Goal: Use online tool/utility

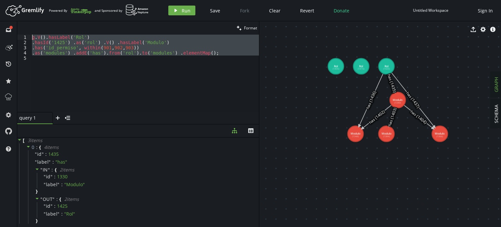
click at [152, 67] on div "g . V ( ) . hasLabel ( 'Rol' ) . hasId ( '1425' ) . as ( 'rol' ) . V ( ) . hasL…" at bounding box center [145, 73] width 228 height 77
drag, startPoint x: 218, startPoint y: 56, endPoint x: 0, endPoint y: 34, distance: 219.0
click at [0, 34] on div "full-circle inbox history star cog help clean Format 1 2 3 4 5 g . V ( ) . hasL…" at bounding box center [250, 123] width 501 height 205
type textarea "g.V().hasLabel('Rol') .hasId('1425') .as('rol') .V() .hasLabel('Modulo')"
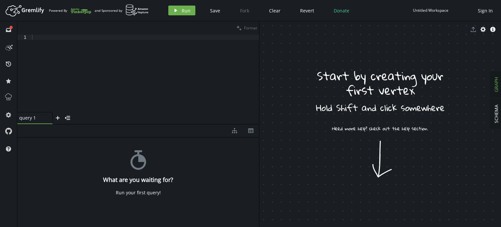
click at [126, 56] on div at bounding box center [145, 79] width 228 height 88
paste textarea "property('producto', 'despidalia')"
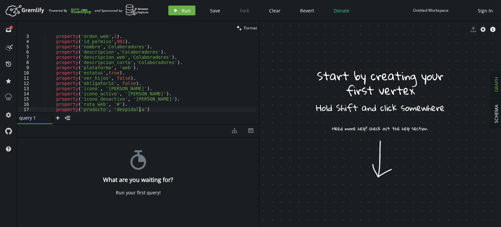
scroll to position [11, 0]
click at [179, 8] on button "play Run" at bounding box center [181, 11] width 27 height 10
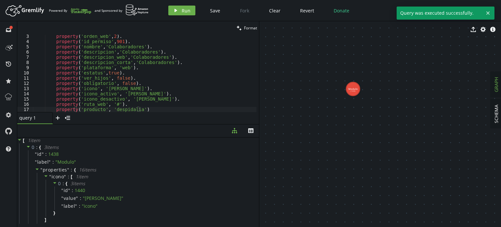
drag, startPoint x: 273, startPoint y: 49, endPoint x: 363, endPoint y: 113, distance: 109.9
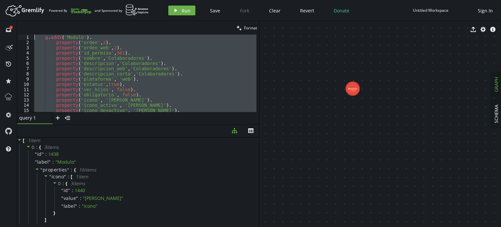
scroll to position [0, 0]
drag, startPoint x: 151, startPoint y: 109, endPoint x: 0, endPoint y: -5, distance: 189.2
click at [0, 0] on html "Artboard Created with Sketch. Powered By and Sponsored by play Run Save Fork Cl…" at bounding box center [250, 113] width 501 height 227
type textarea "g.addV('Modulo'). property('orden',2)."
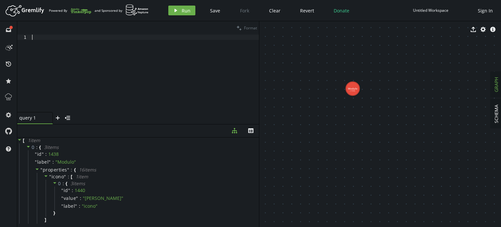
paste textarea "property('producto', 'despidalia')"
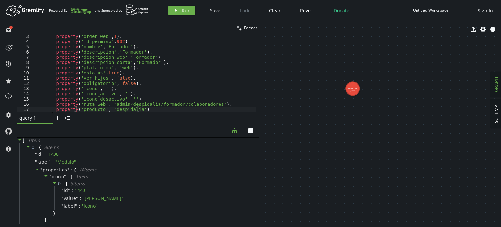
scroll to position [11, 0]
click at [174, 10] on icon "button" at bounding box center [175, 10] width 3 height 3
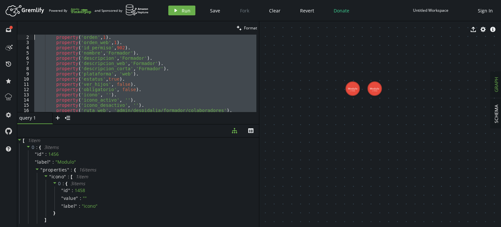
scroll to position [0, 0]
drag, startPoint x: 142, startPoint y: 109, endPoint x: 7, endPoint y: 15, distance: 165.0
click at [7, 15] on div "Artboard Created with Sketch. Powered By and Sponsored by play Run Save Fork Cl…" at bounding box center [250, 113] width 501 height 227
paste textarea "property('producto', 'despidalia')"
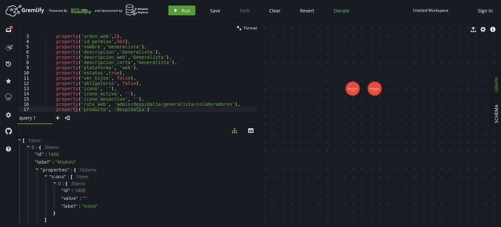
click at [184, 9] on span "Run" at bounding box center [186, 11] width 9 height 6
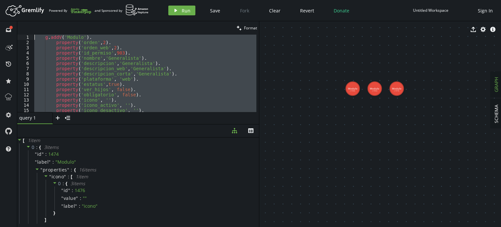
scroll to position [0, 0]
drag, startPoint x: 146, startPoint y: 109, endPoint x: 0, endPoint y: 0, distance: 182.4
click at [0, 0] on html "Artboard Created with Sketch. Powered By and Sponsored by play Run Save Fork Cl…" at bounding box center [250, 113] width 501 height 227
paste textarea "property('producto', 'despidalia')"
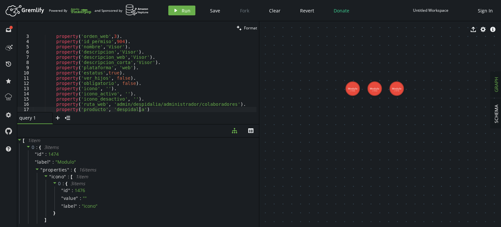
scroll to position [11, 0]
click at [179, 8] on button "play Run" at bounding box center [181, 11] width 27 height 10
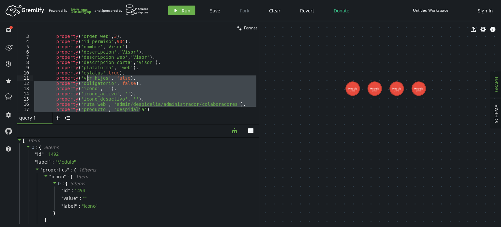
scroll to position [0, 0]
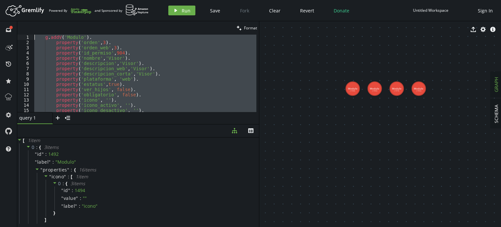
drag, startPoint x: 147, startPoint y: 109, endPoint x: 5, endPoint y: 2, distance: 177.7
click at [5, 2] on div "Artboard Created with Sketch. Powered By and Sponsored by play Run Save Fork Cl…" at bounding box center [250, 113] width 501 height 227
paste textarea ".to('modules');"
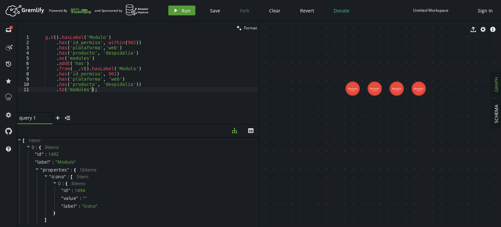
click at [180, 13] on button "play Run" at bounding box center [181, 11] width 27 height 10
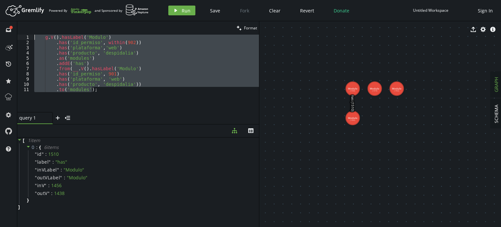
drag, startPoint x: 100, startPoint y: 95, endPoint x: 0, endPoint y: 27, distance: 121.4
click at [0, 27] on div "full-circle inbox history star cog help clean Format .to('modules'); 1 2 3 4 5 …" at bounding box center [250, 123] width 501 height 205
paste textarea ".to('modules');"
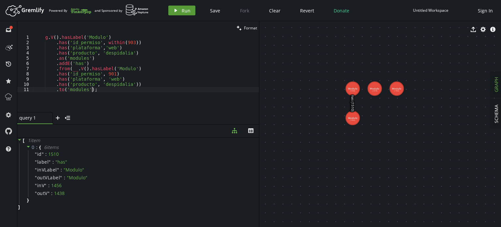
click at [183, 12] on span "Run" at bounding box center [186, 11] width 9 height 6
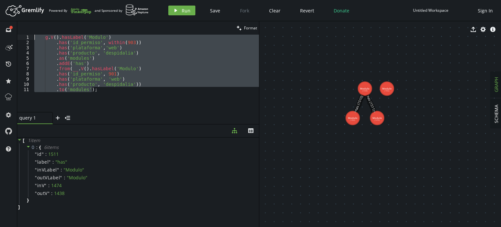
drag, startPoint x: 111, startPoint y: 93, endPoint x: 0, endPoint y: 13, distance: 136.9
click at [0, 13] on div "Artboard Created with Sketch. Powered By and Sponsored by play Run Save Fork Cl…" at bounding box center [250, 113] width 501 height 227
paste textarea ".to('modules');"
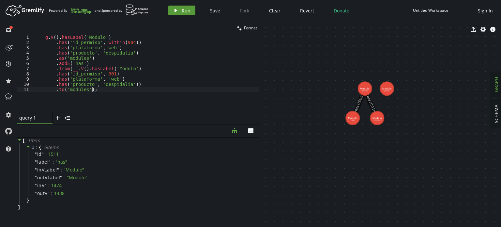
click at [190, 13] on button "play Run" at bounding box center [181, 11] width 27 height 10
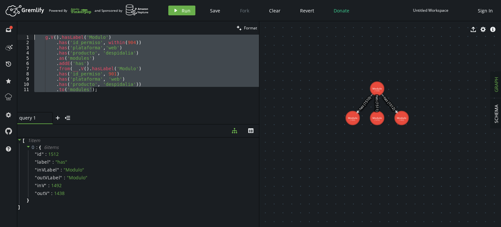
drag, startPoint x: 138, startPoint y: 94, endPoint x: 0, endPoint y: 20, distance: 156.4
click at [0, 20] on div "Artboard Created with Sketch. Powered By and Sponsored by play Run Save Fork Cl…" at bounding box center [250, 113] width 501 height 227
paste textarea ".to('modules').elementMap();"
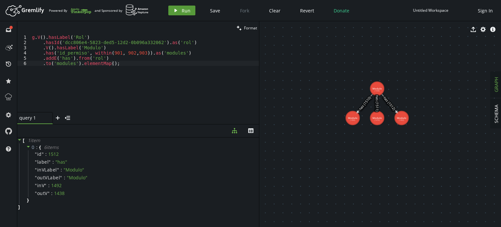
click at [180, 13] on button "play Run" at bounding box center [181, 11] width 27 height 10
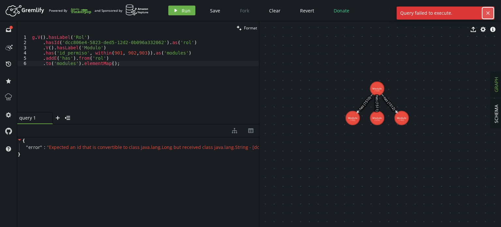
click at [489, 14] on icon "button" at bounding box center [487, 12] width 3 height 3
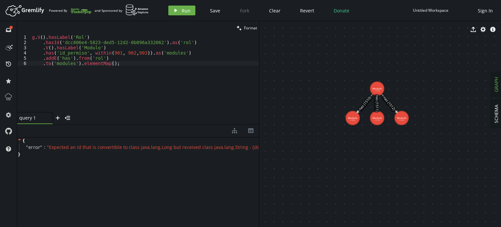
click at [131, 68] on div "g . V ( ) . hasLabel ( 'Rol' ) . hasId ( 'dcc806e4-5823-ded5-12d2-0b096a332062'…" at bounding box center [145, 79] width 228 height 88
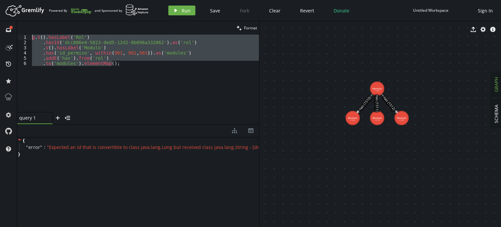
drag, startPoint x: 137, startPoint y: 70, endPoint x: 0, endPoint y: 29, distance: 143.3
click at [0, 29] on div "full-circle inbox history star cog help clean Format .to('modules').elementMap(…" at bounding box center [250, 123] width 501 height 205
click at [138, 65] on div "g . V ( ) . hasLabel ( 'Rol' ) . hasId ( 'dcc806e4-5823-ded5-12d2-0b096a332062'…" at bounding box center [145, 73] width 228 height 77
drag, startPoint x: 124, startPoint y: 66, endPoint x: 24, endPoint y: 34, distance: 105.2
click at [24, 34] on div "clean Format .to('modules').elementMap(); 1 2 3 4 5 6 g . V ( ) . hasLabel ( 'R…" at bounding box center [138, 72] width 242 height 103
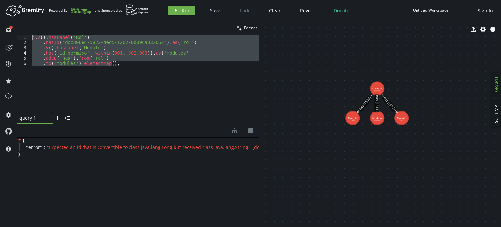
paste textarea ".elementMap();"
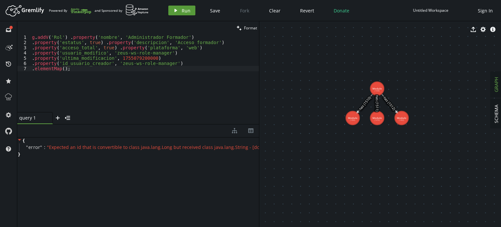
click at [179, 11] on button "play Run" at bounding box center [181, 11] width 27 height 10
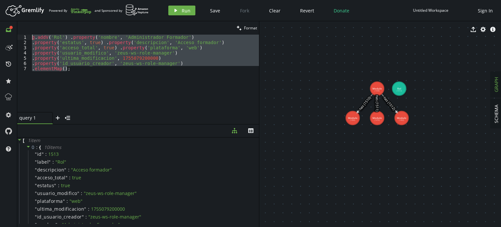
drag, startPoint x: 90, startPoint y: 75, endPoint x: 4, endPoint y: 32, distance: 96.3
click at [1, 32] on div "full-circle inbox history star cog help clean Format .elementMap(); 1 2 3 4 5 6…" at bounding box center [250, 123] width 501 height 205
paste textarea ".elementMap();"
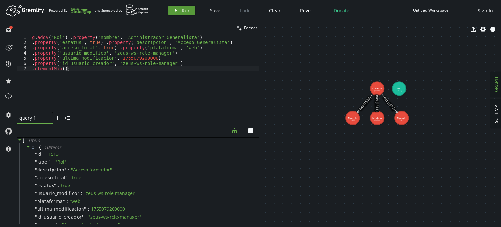
click at [177, 13] on button "play Run" at bounding box center [181, 11] width 27 height 10
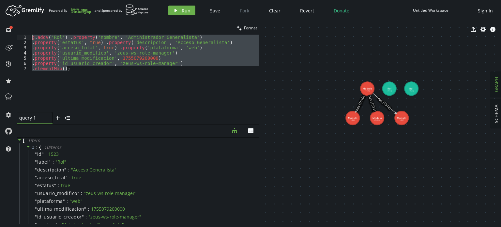
drag, startPoint x: 106, startPoint y: 87, endPoint x: 2, endPoint y: 38, distance: 115.8
click at [2, 38] on div "full-circle inbox history star cog help clean Format .elementMap(); 1 2 3 4 5 6…" at bounding box center [250, 123] width 501 height 205
type textarea "g.addV('Rol') .property('nombre', 'Administrador Generalista') .property('estat…"
paste textarea
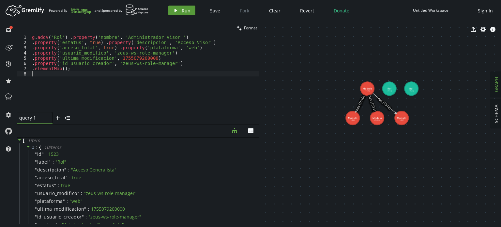
click at [177, 10] on icon "play" at bounding box center [175, 10] width 5 height 5
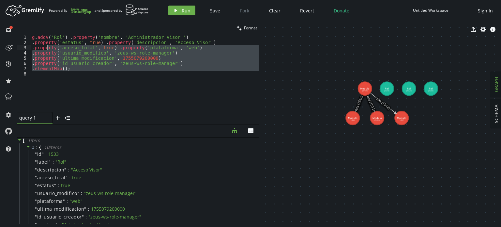
drag, startPoint x: 98, startPoint y: 83, endPoint x: 0, endPoint y: 23, distance: 115.1
click at [0, 23] on div "full-circle inbox history star cog help clean Format 1 2 3 4 5 6 7 8 g . addV (…" at bounding box center [250, 123] width 501 height 205
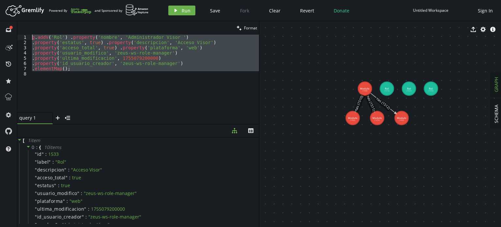
paste textarea ".as('modules') .addE('has').from('rol').to('modules') .elementMap();"
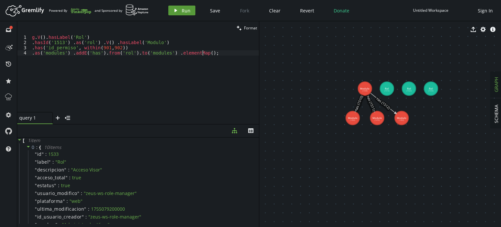
click at [185, 13] on span "Run" at bounding box center [186, 11] width 9 height 6
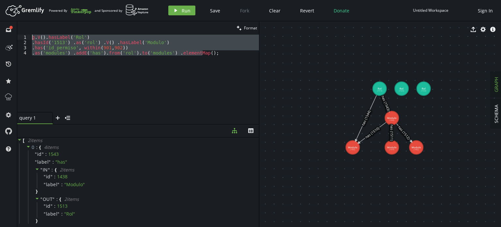
drag, startPoint x: 217, startPoint y: 54, endPoint x: 18, endPoint y: 37, distance: 199.1
click at [18, 37] on div ".as('modules') .addE('has').from('rol').to('modules') .elementMap(); 1 2 3 4 g …" at bounding box center [138, 73] width 242 height 77
type textarea "g.V().hasLabel('Rol') .hasId('1513') .as('rol') .V() .hasLabel('Modulo')"
paste textarea
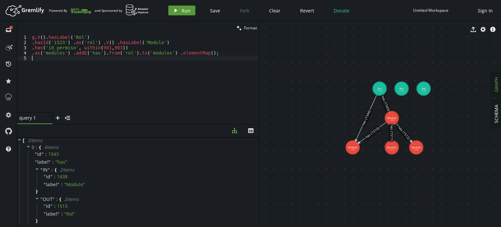
click at [186, 9] on span "Run" at bounding box center [186, 11] width 9 height 6
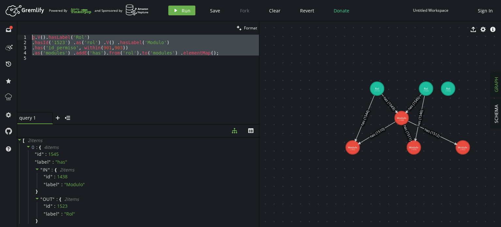
drag, startPoint x: 201, startPoint y: 68, endPoint x: 0, endPoint y: 26, distance: 205.1
click at [0, 26] on div "full-circle inbox history star cog help clean Format 1 2 3 4 5 g . V ( ) . hasL…" at bounding box center [250, 123] width 501 height 205
paste textarea ".as('modules') .addE('has').from('rol').to('modules') .elementMap();"
type textarea ".as('modules') .addE('has').from('rol').to('modules') .elementMap();"
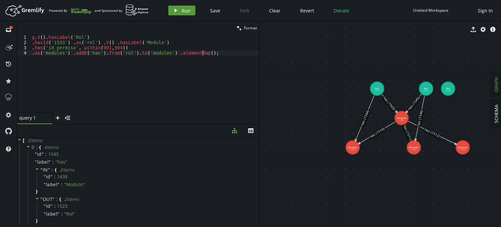
click at [186, 10] on span "Run" at bounding box center [186, 11] width 9 height 6
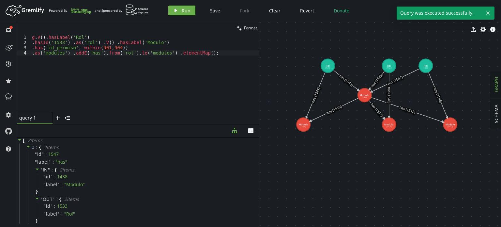
drag, startPoint x: 316, startPoint y: 116, endPoint x: 266, endPoint y: 94, distance: 54.3
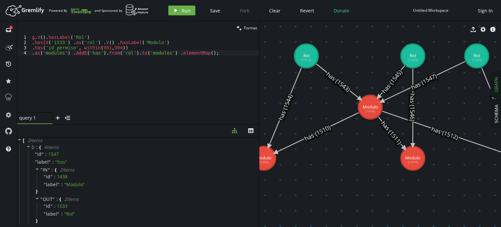
drag, startPoint x: 342, startPoint y: 139, endPoint x: 350, endPoint y: 182, distance: 44.1
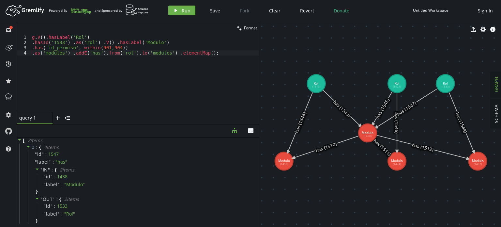
drag, startPoint x: 361, startPoint y: 126, endPoint x: 368, endPoint y: 133, distance: 9.0
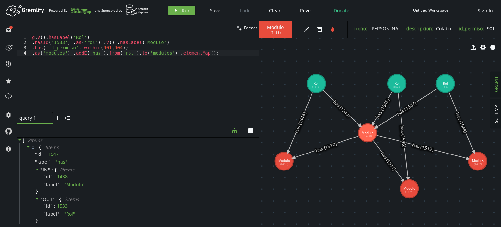
drag, startPoint x: 398, startPoint y: 160, endPoint x: 409, endPoint y: 189, distance: 30.4
click at [497, 115] on span "SCHEMA" at bounding box center [496, 113] width 6 height 19
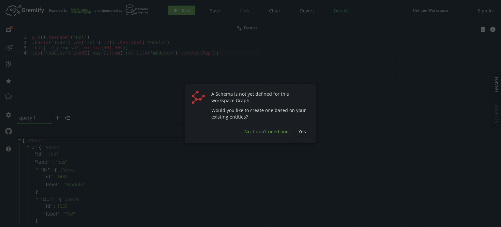
click at [273, 131] on span "No, I don't need one" at bounding box center [266, 131] width 44 height 6
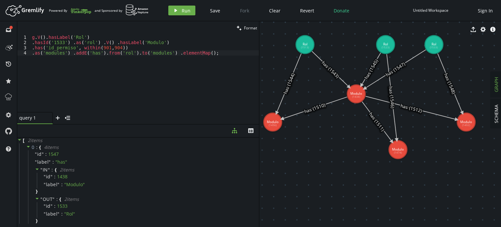
click at [494, 88] on span "GRAPH" at bounding box center [496, 84] width 6 height 15
